Goal: Navigation & Orientation: Find specific page/section

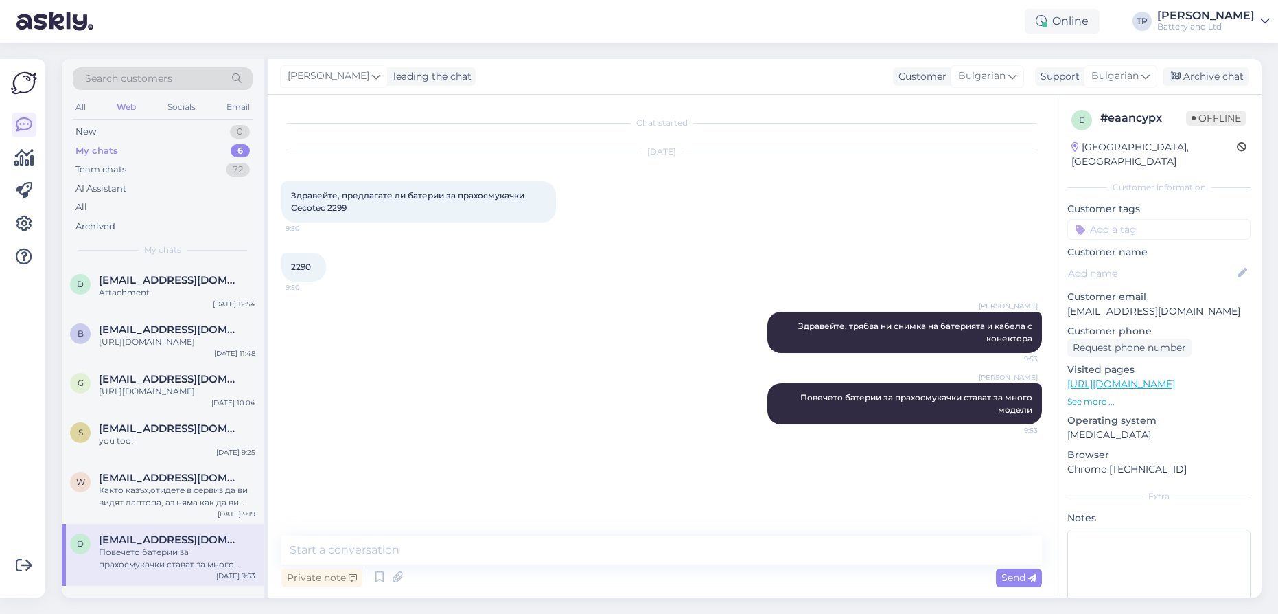
click at [1219, 78] on div "Archive chat" at bounding box center [1206, 76] width 86 height 19
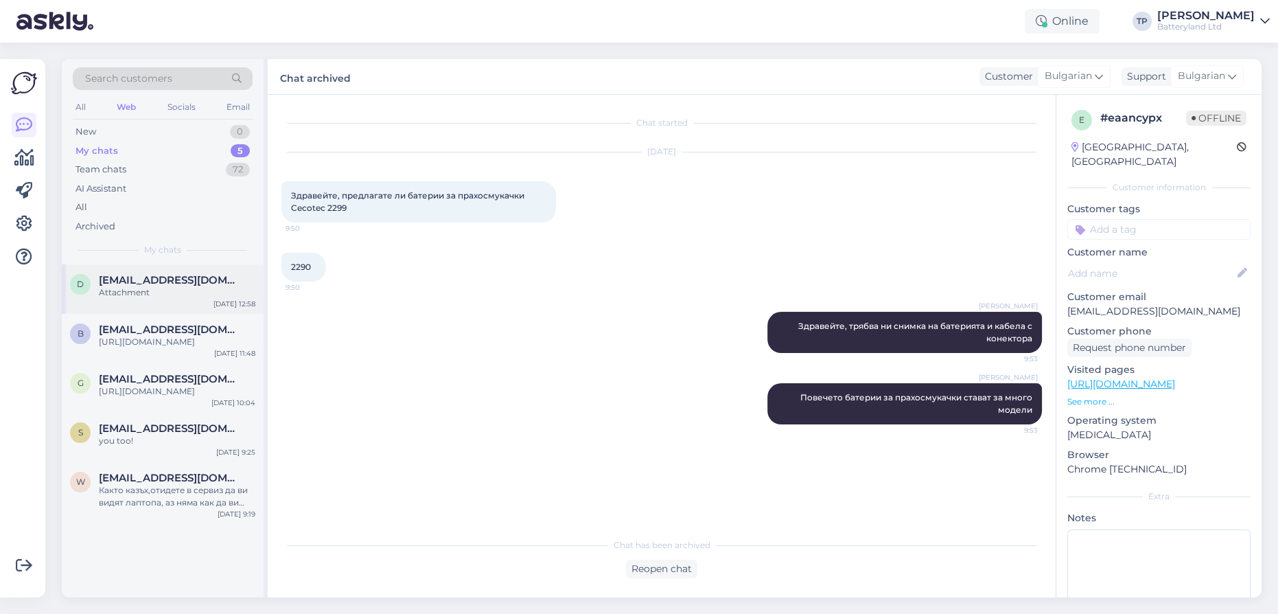
click at [188, 270] on div "d [EMAIL_ADDRESS][DOMAIN_NAME] Attachment [DATE] 12:58" at bounding box center [163, 288] width 202 height 49
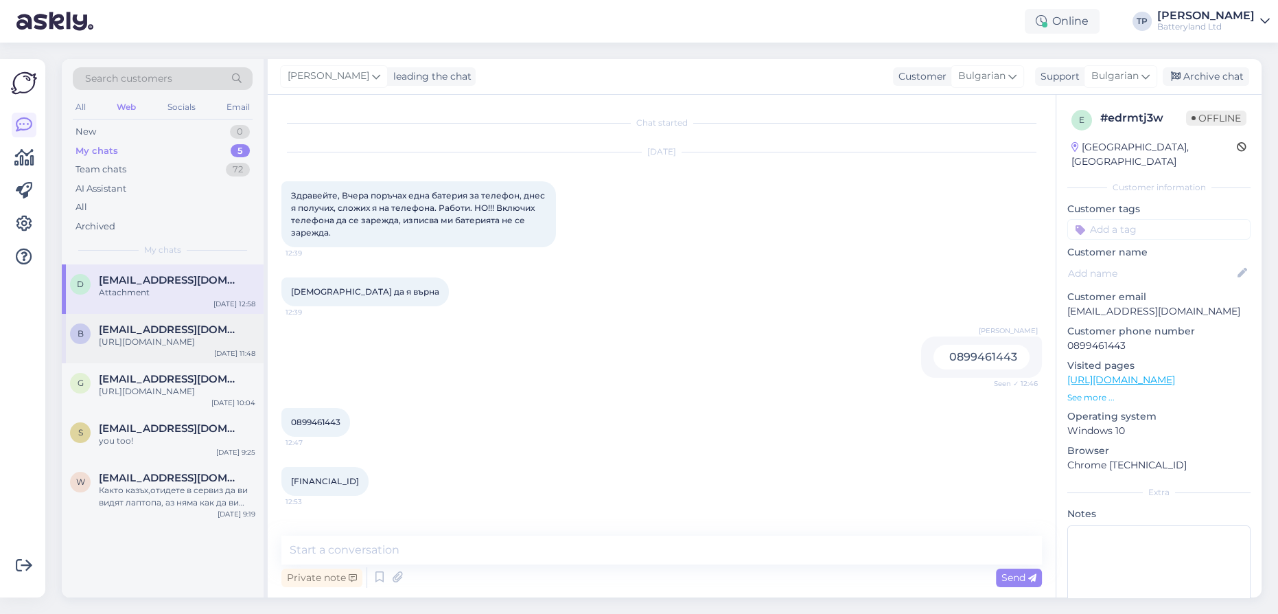
scroll to position [380, 0]
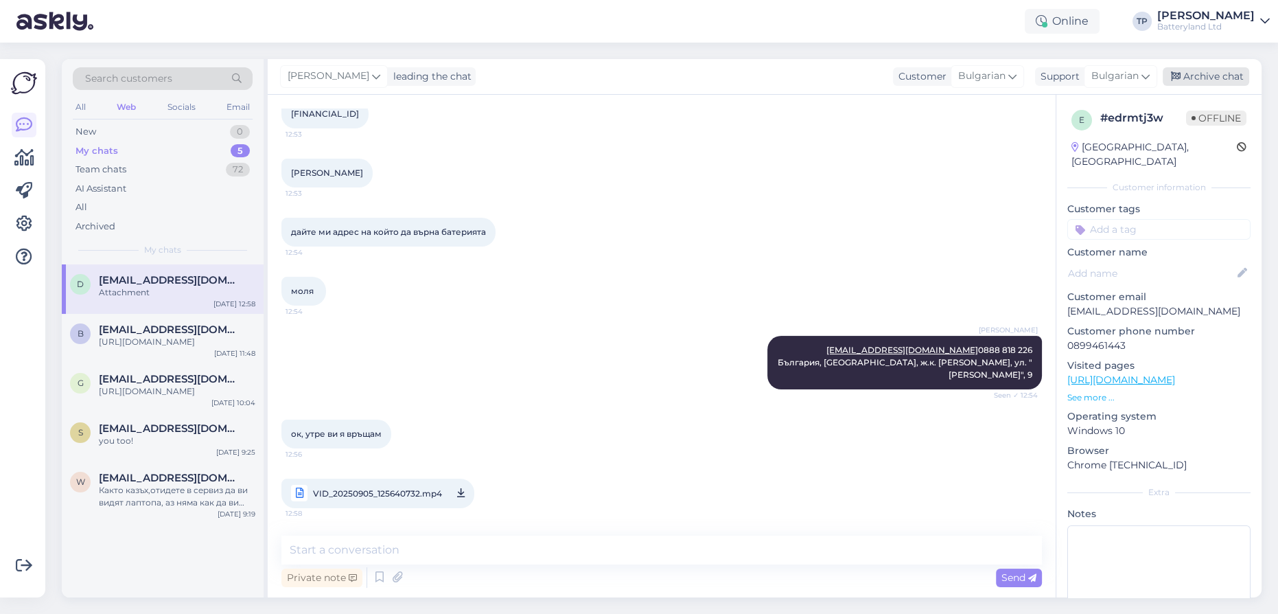
click at [1214, 83] on div "Archive chat" at bounding box center [1206, 76] width 86 height 19
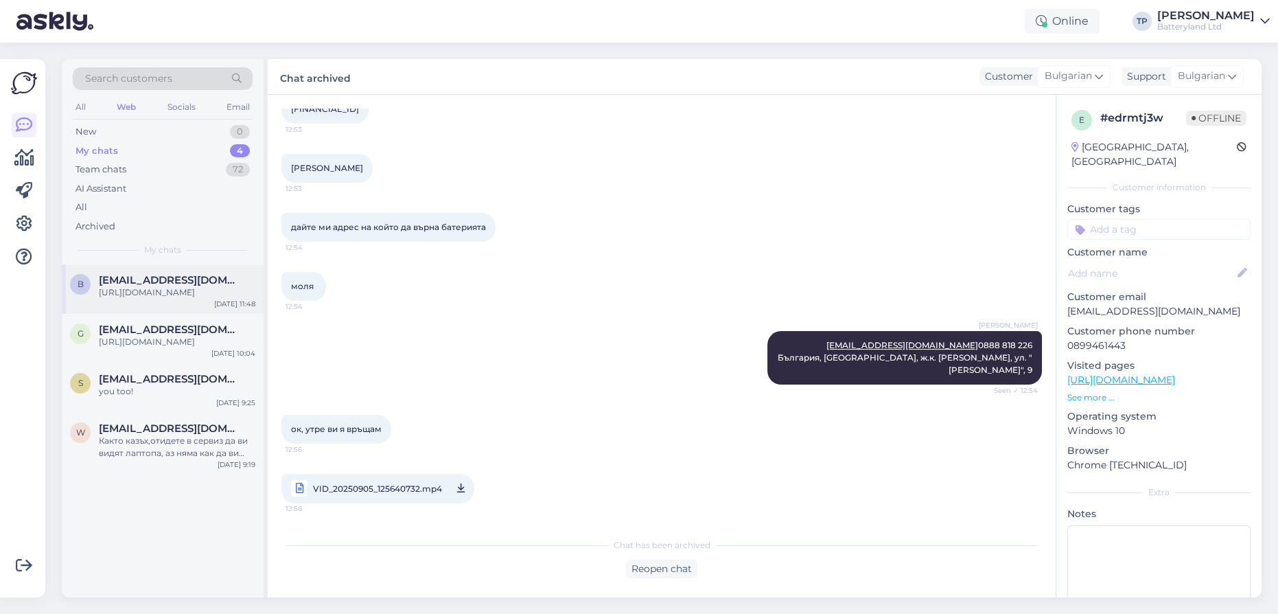
click at [151, 307] on div "b [EMAIL_ADDRESS][DOMAIN_NAME] [URL][DOMAIN_NAME] [DATE] 11:48" at bounding box center [163, 288] width 202 height 49
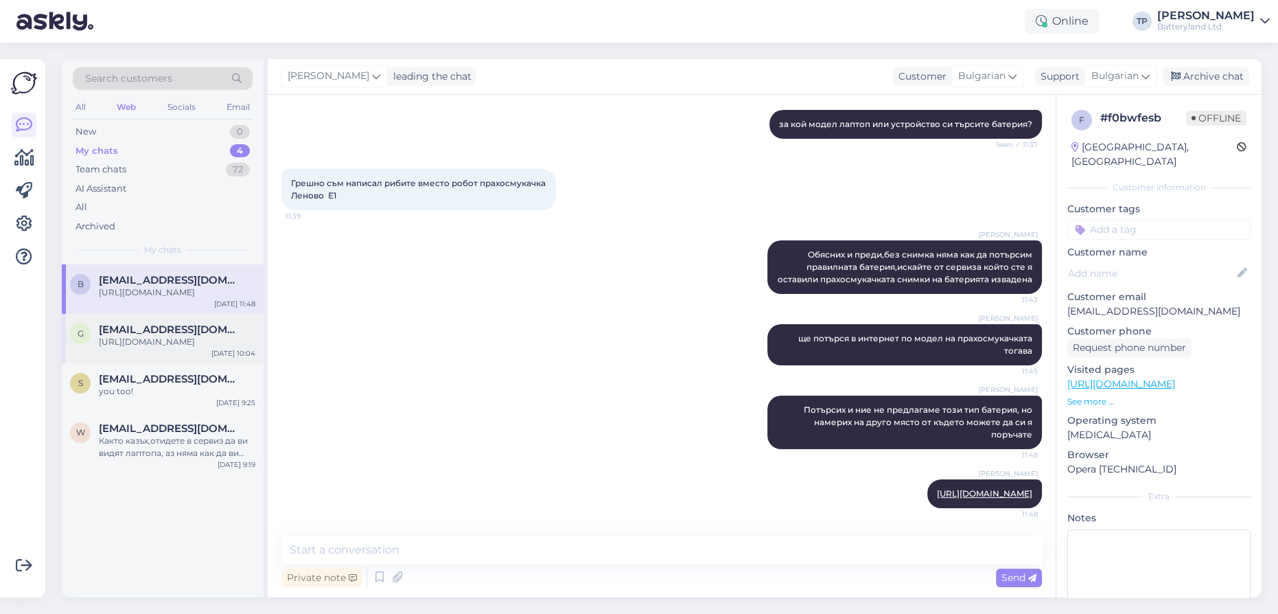
click at [144, 324] on span "[EMAIL_ADDRESS][DOMAIN_NAME]" at bounding box center [170, 329] width 143 height 12
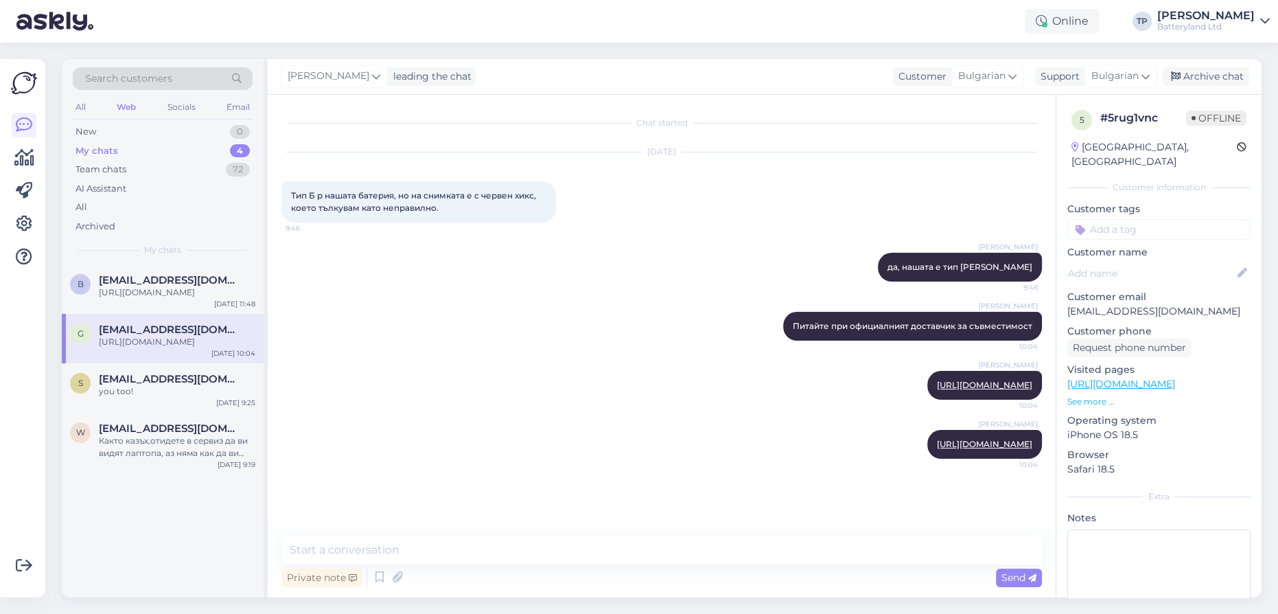
scroll to position [0, 0]
click at [154, 376] on div "[EMAIL_ADDRESS][DOMAIN_NAME] you too!" at bounding box center [177, 385] width 157 height 25
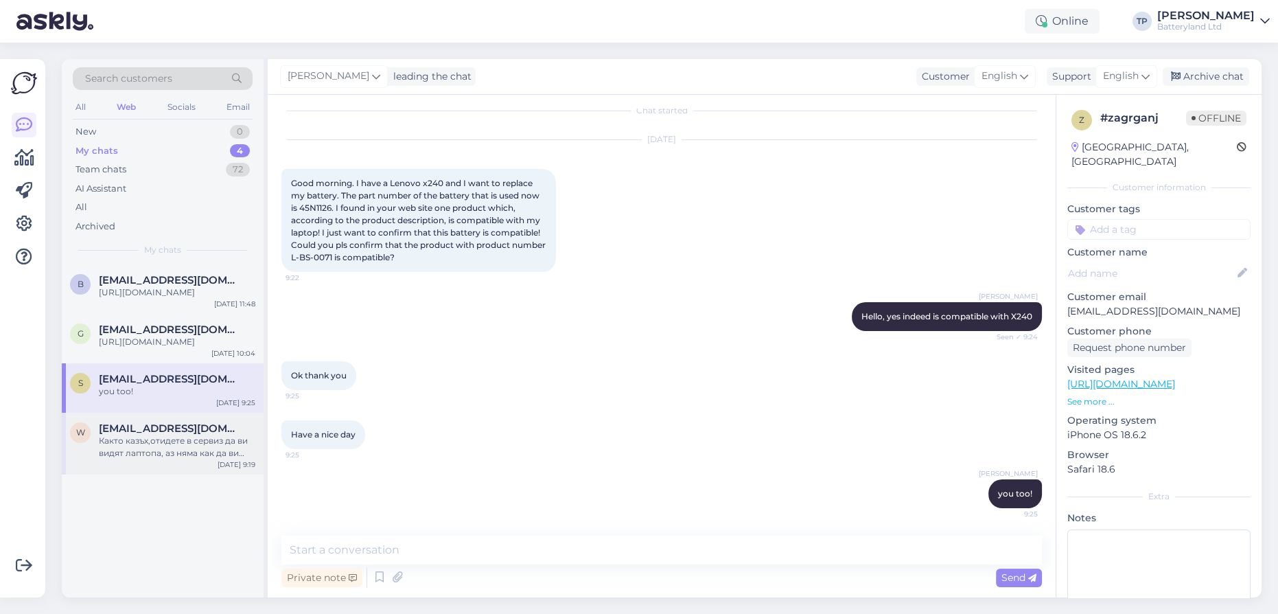
click at [143, 422] on span "[EMAIL_ADDRESS][DOMAIN_NAME]" at bounding box center [170, 428] width 143 height 12
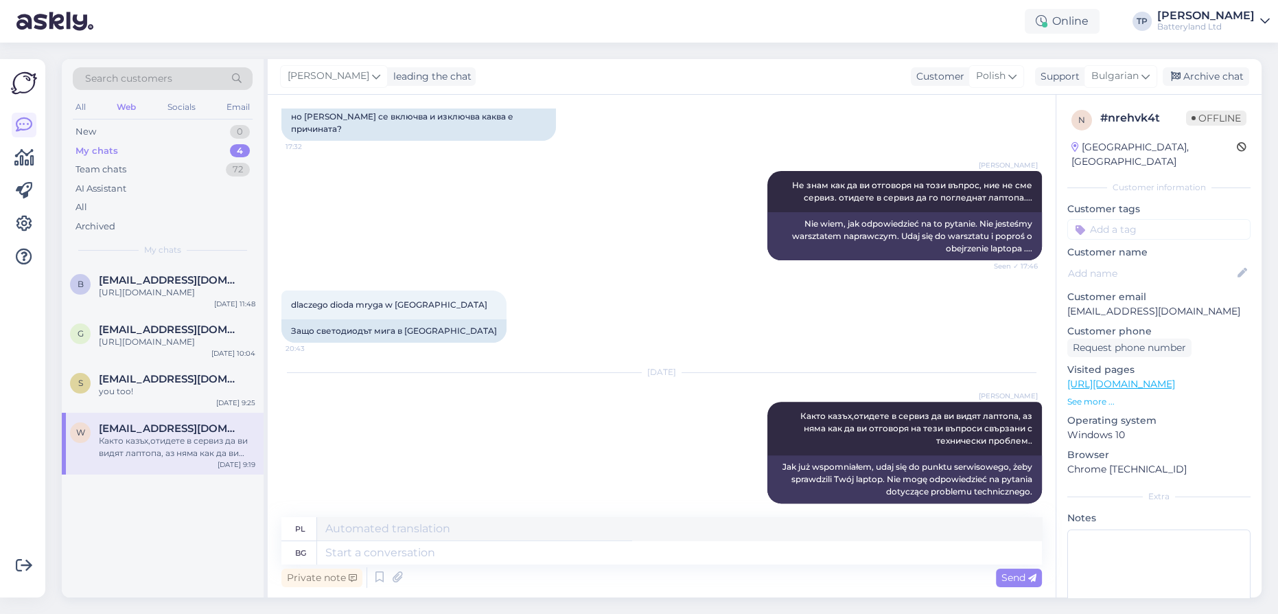
scroll to position [604, 0]
click at [1201, 82] on div "Archive chat" at bounding box center [1206, 76] width 86 height 19
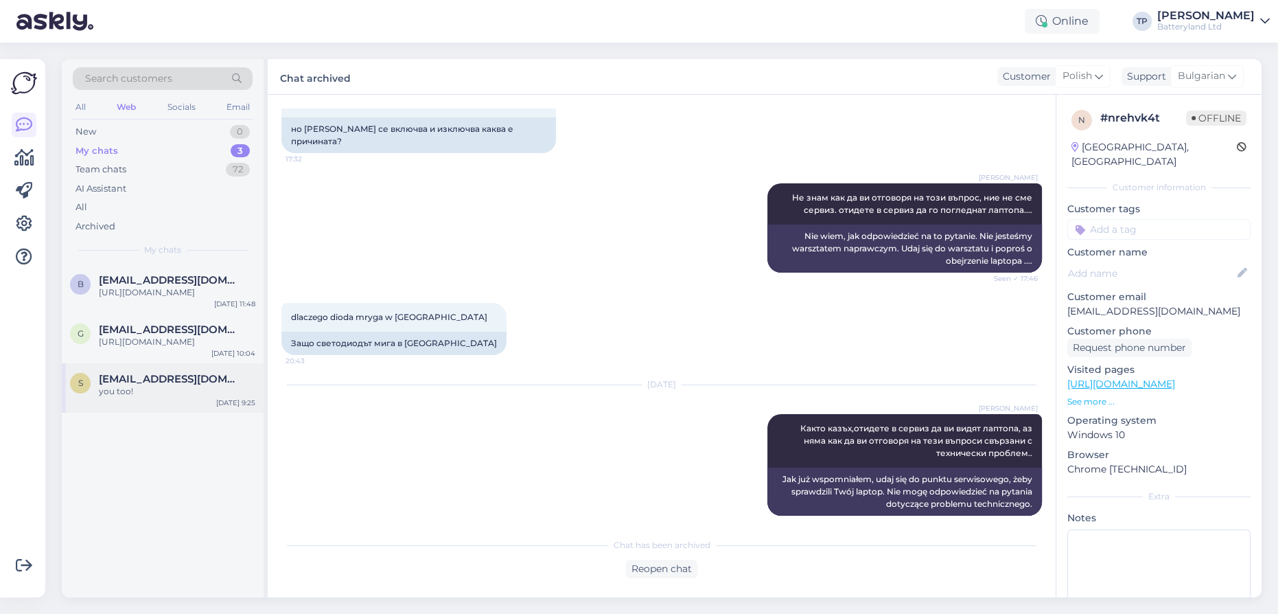
click at [162, 373] on span "[EMAIL_ADDRESS][DOMAIN_NAME]" at bounding box center [170, 379] width 143 height 12
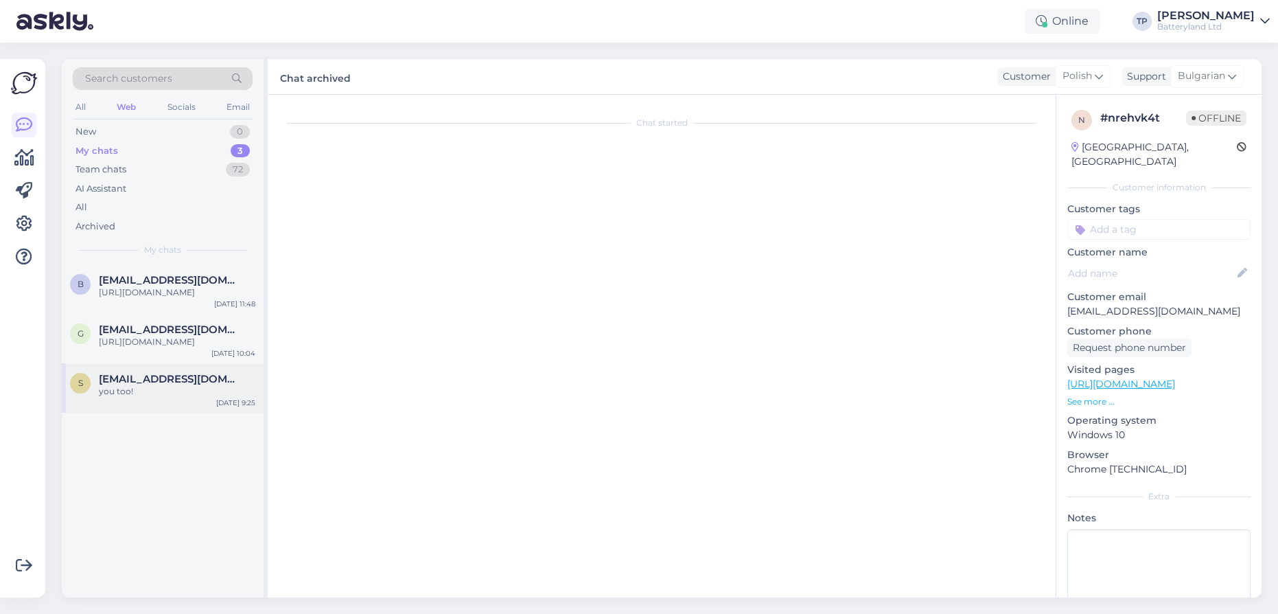
scroll to position [12, 0]
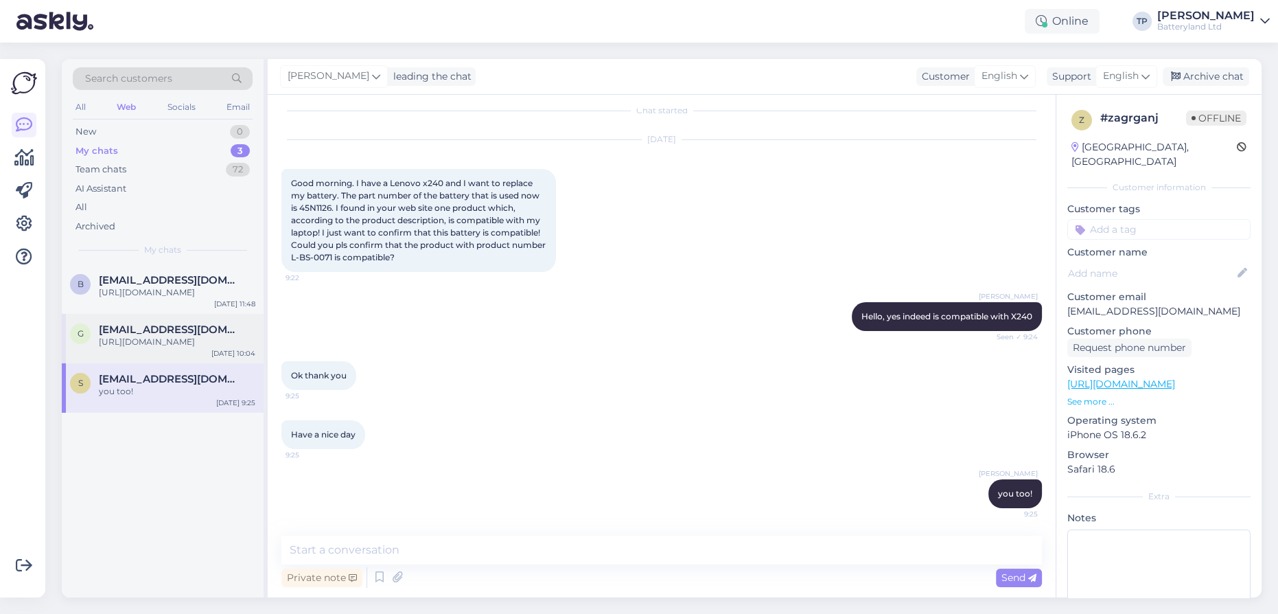
click at [152, 340] on div "g [EMAIL_ADDRESS][DOMAIN_NAME] [URL][DOMAIN_NAME] [DATE] 10:04" at bounding box center [163, 338] width 202 height 49
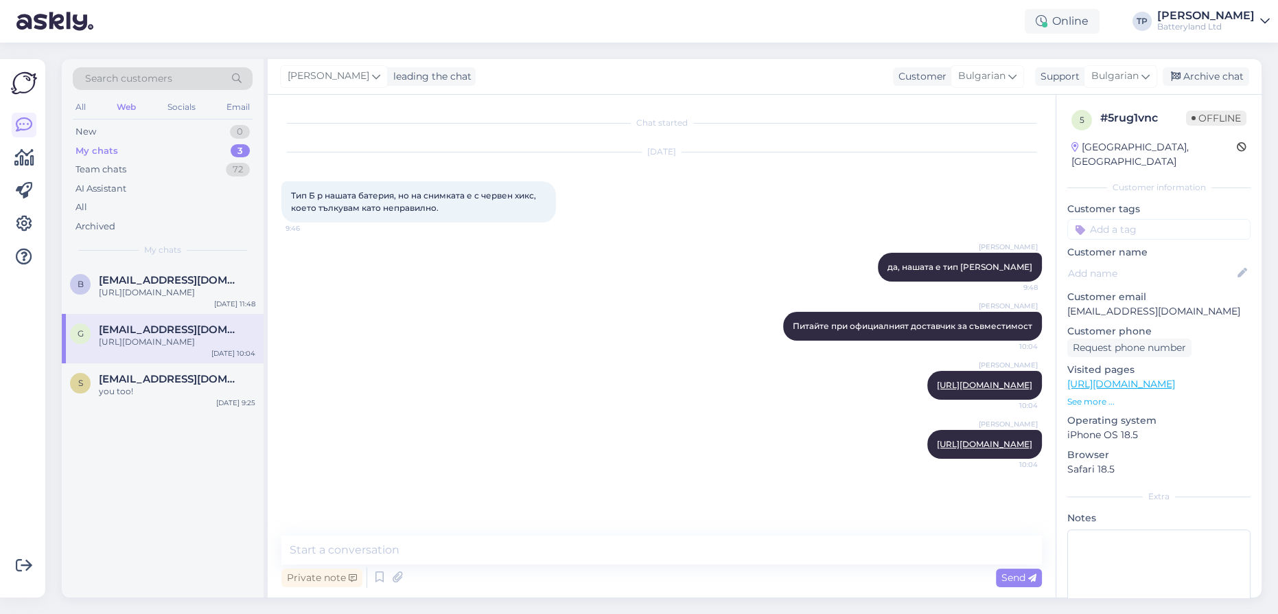
scroll to position [0, 0]
click at [140, 278] on span "[EMAIL_ADDRESS][DOMAIN_NAME]" at bounding box center [170, 280] width 143 height 12
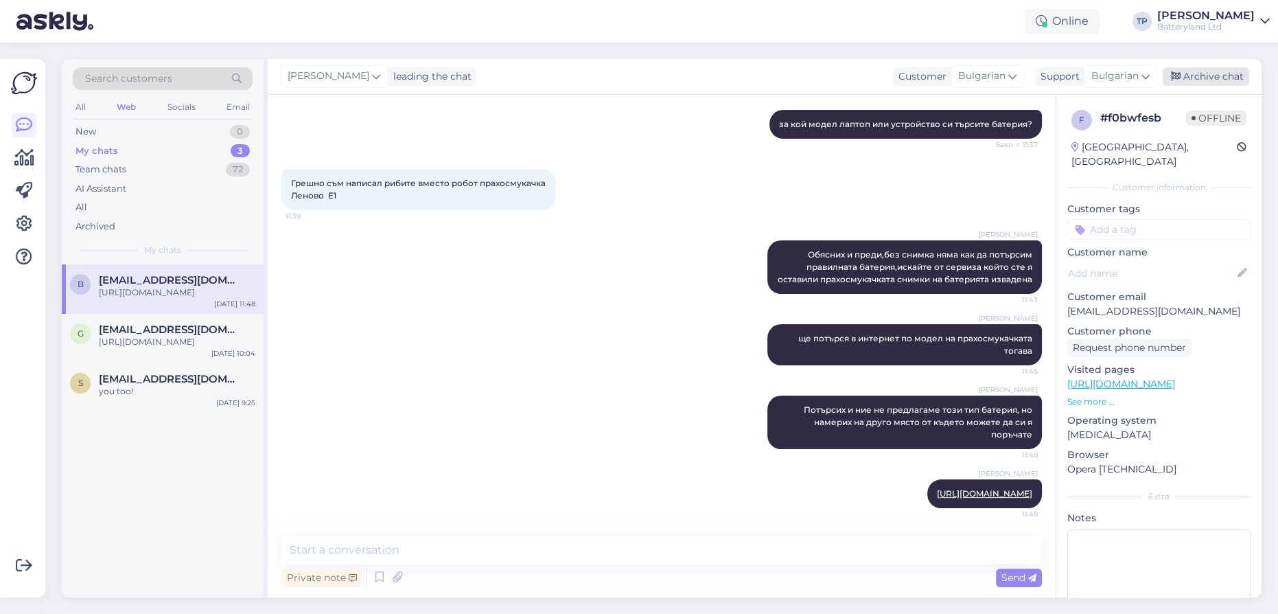
click at [1217, 79] on div "Archive chat" at bounding box center [1206, 76] width 86 height 19
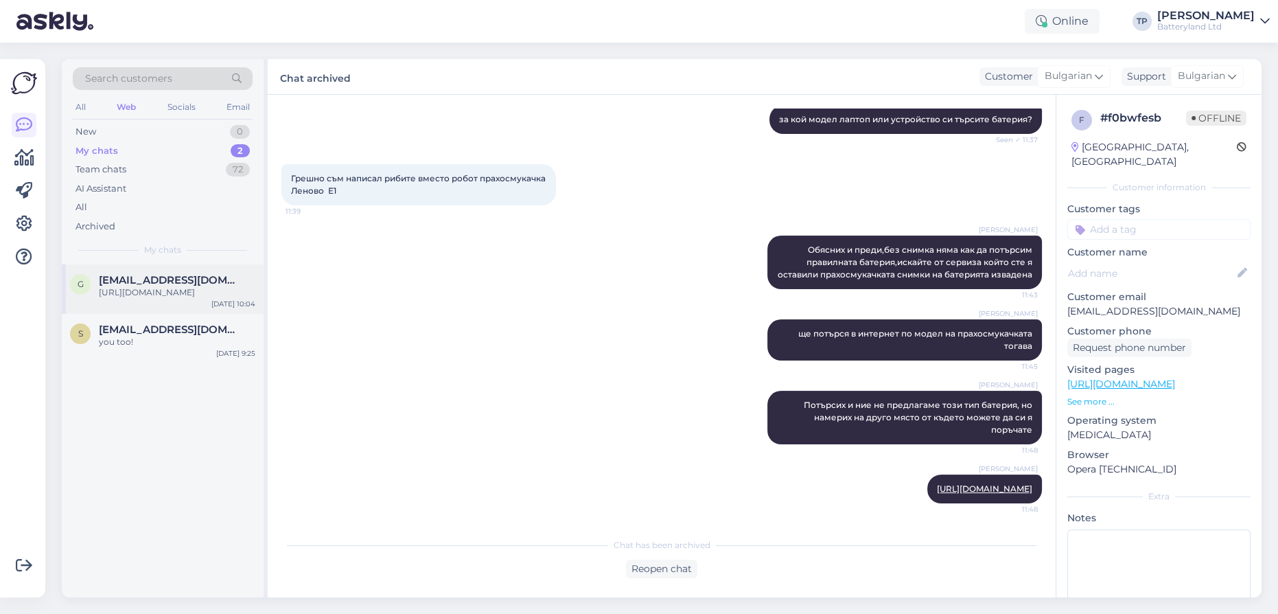
click at [163, 292] on div "[EMAIL_ADDRESS][DOMAIN_NAME] [URL][DOMAIN_NAME]" at bounding box center [177, 286] width 157 height 25
